Goal: Task Accomplishment & Management: Manage account settings

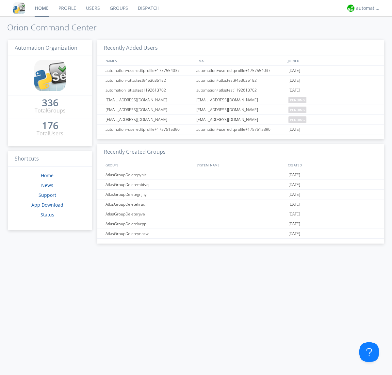
click at [118, 8] on link "Groups" at bounding box center [119, 8] width 28 height 16
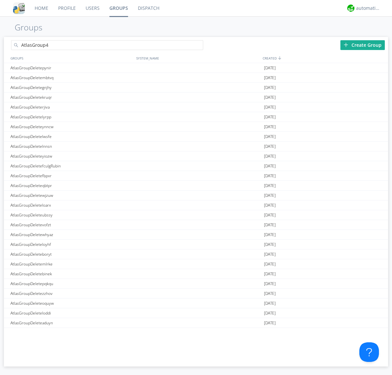
type input "AtlasGroup4"
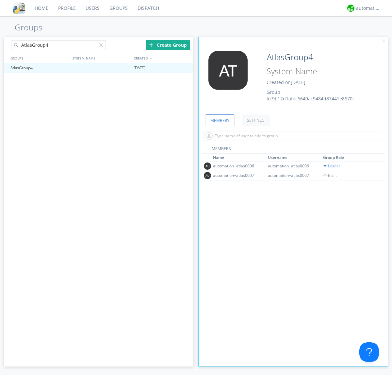
click at [255, 120] on link "SETTINGS" at bounding box center [256, 119] width 28 height 11
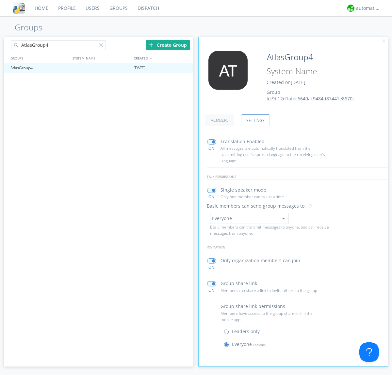
click at [249, 218] on button "Everyone" at bounding box center [249, 218] width 78 height 11
click at [0, 0] on link "Leaders only" at bounding box center [0, 0] width 0 height 0
click at [367, 8] on div "automation+atlas" at bounding box center [368, 8] width 25 height 7
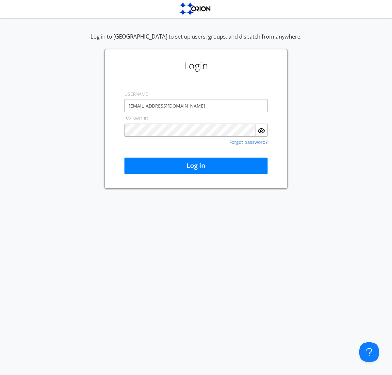
type input "[EMAIL_ADDRESS][DOMAIN_NAME]"
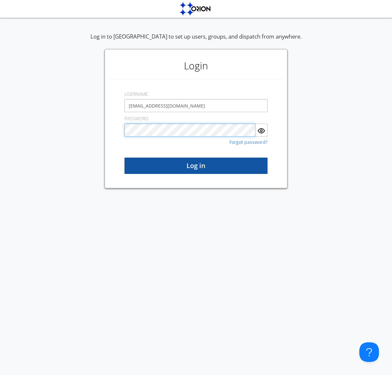
click at [196, 166] on button "Log in" at bounding box center [196, 166] width 143 height 16
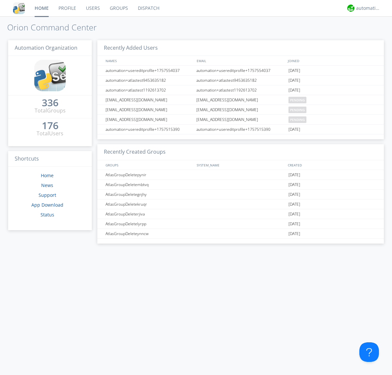
click at [118, 8] on link "Groups" at bounding box center [119, 8] width 28 height 16
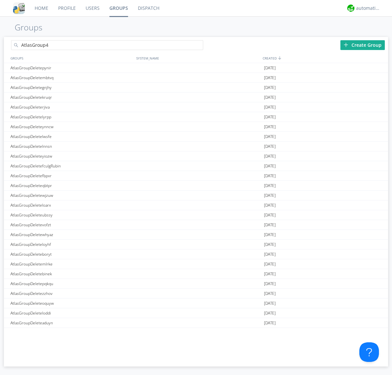
type input "AtlasGroup4"
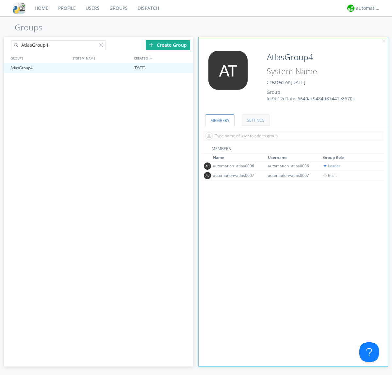
click at [255, 120] on link "SETTINGS" at bounding box center [256, 119] width 28 height 11
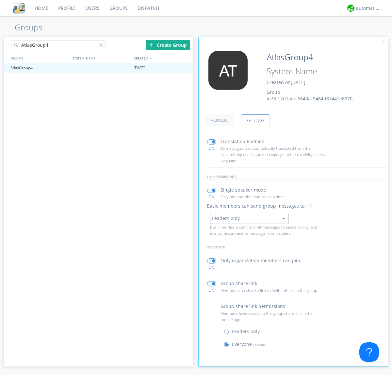
click at [249, 218] on button "Leaders only" at bounding box center [249, 218] width 78 height 11
click at [0, 0] on link "No One (Direct Messages Only)" at bounding box center [0, 0] width 0 height 0
click at [249, 218] on button "No One (Direct Messages Only)" at bounding box center [249, 218] width 78 height 11
click at [0, 0] on link "Everyone" at bounding box center [0, 0] width 0 height 0
click at [367, 8] on div "automation+atlas" at bounding box center [368, 8] width 25 height 7
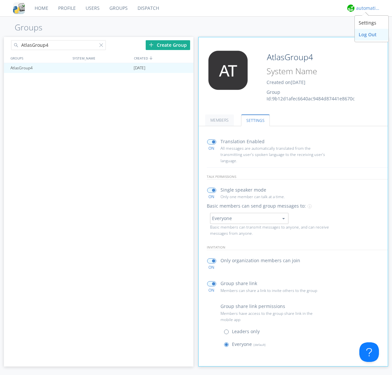
click at [372, 34] on div "Log Out" at bounding box center [372, 35] width 34 height 12
